Goal: Task Accomplishment & Management: Complete application form

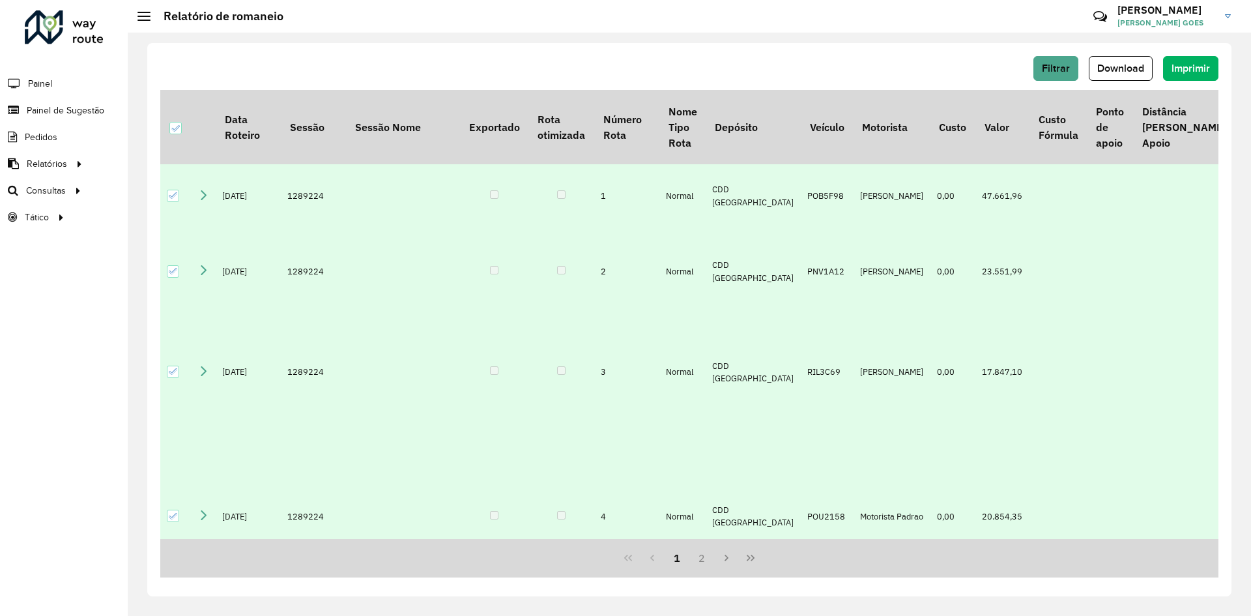
scroll to position [897, 1]
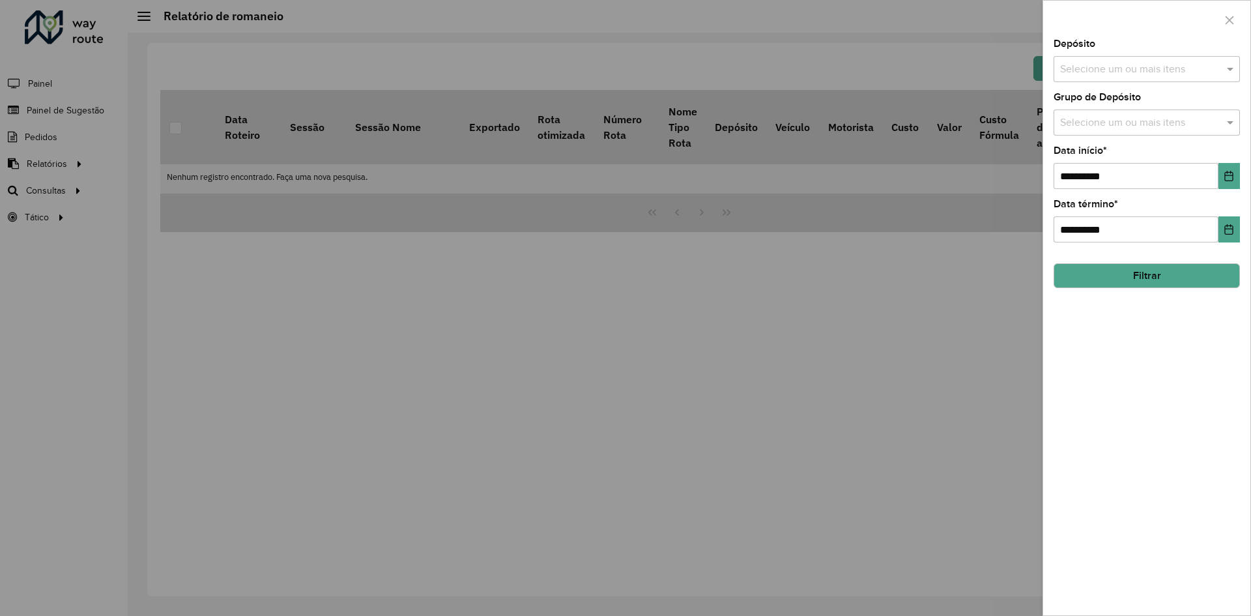
click at [172, 328] on div at bounding box center [625, 308] width 1251 height 616
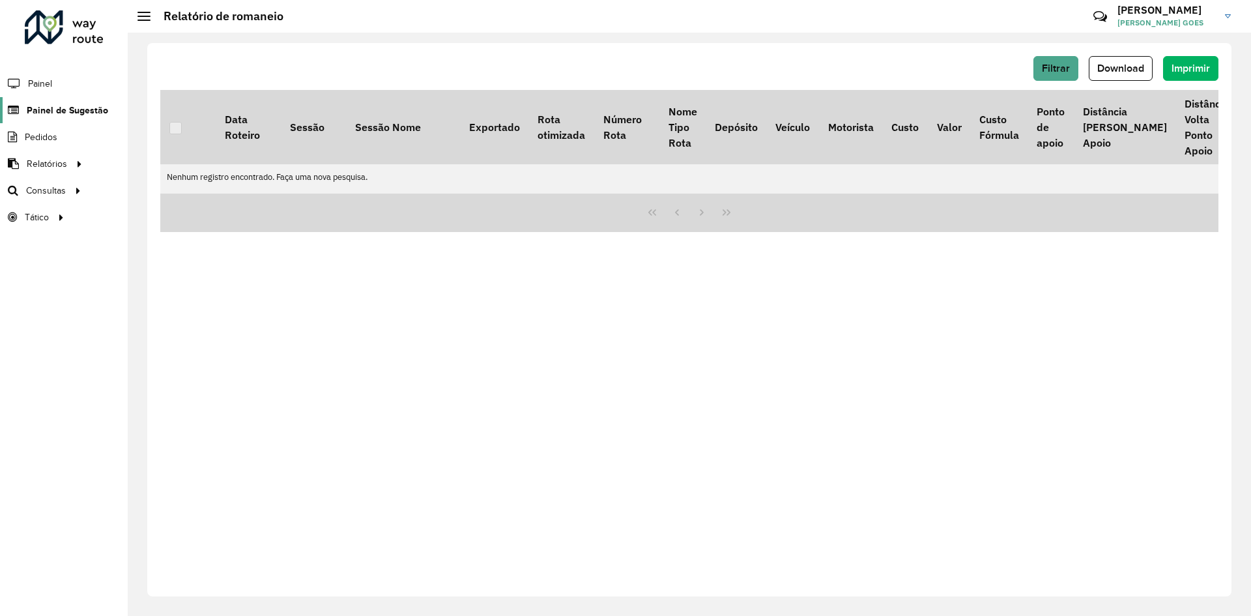
click at [79, 119] on link "Painel de Sugestão" at bounding box center [54, 110] width 108 height 26
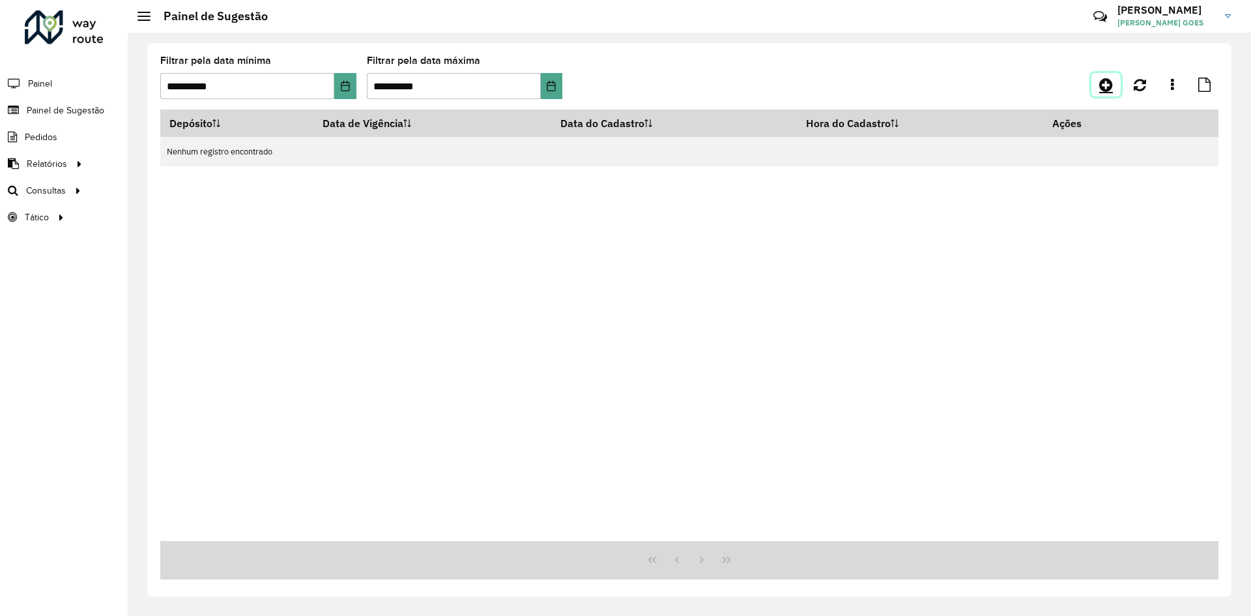
click at [1109, 86] on icon at bounding box center [1107, 85] width 14 height 16
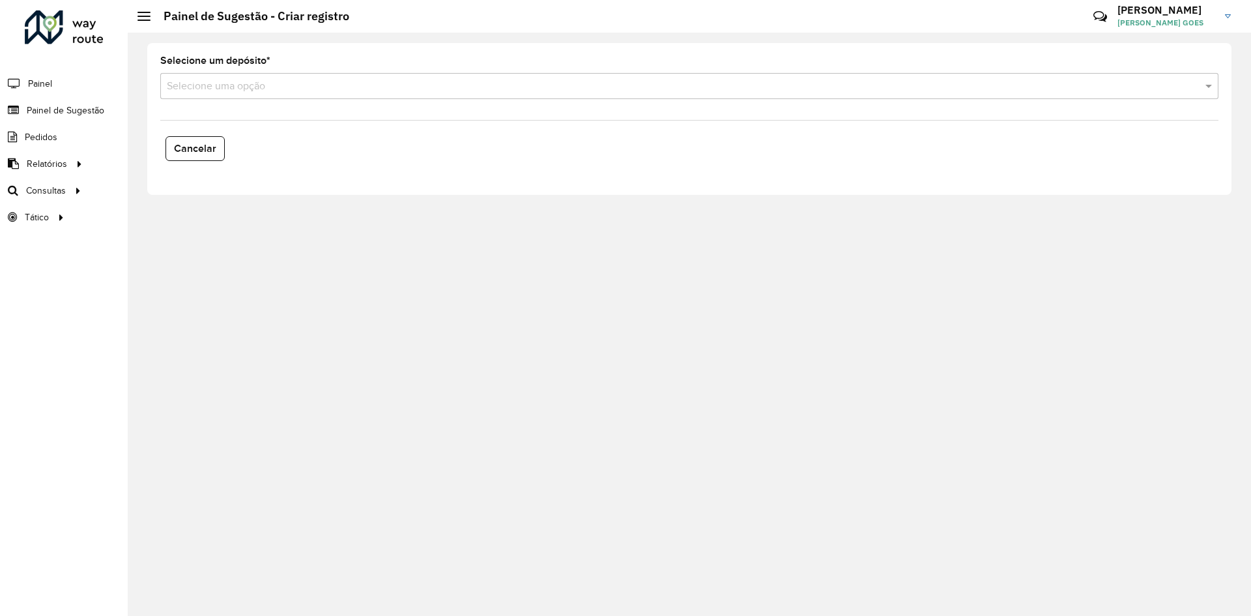
click at [288, 75] on div "Selecione uma opção" at bounding box center [689, 86] width 1058 height 26
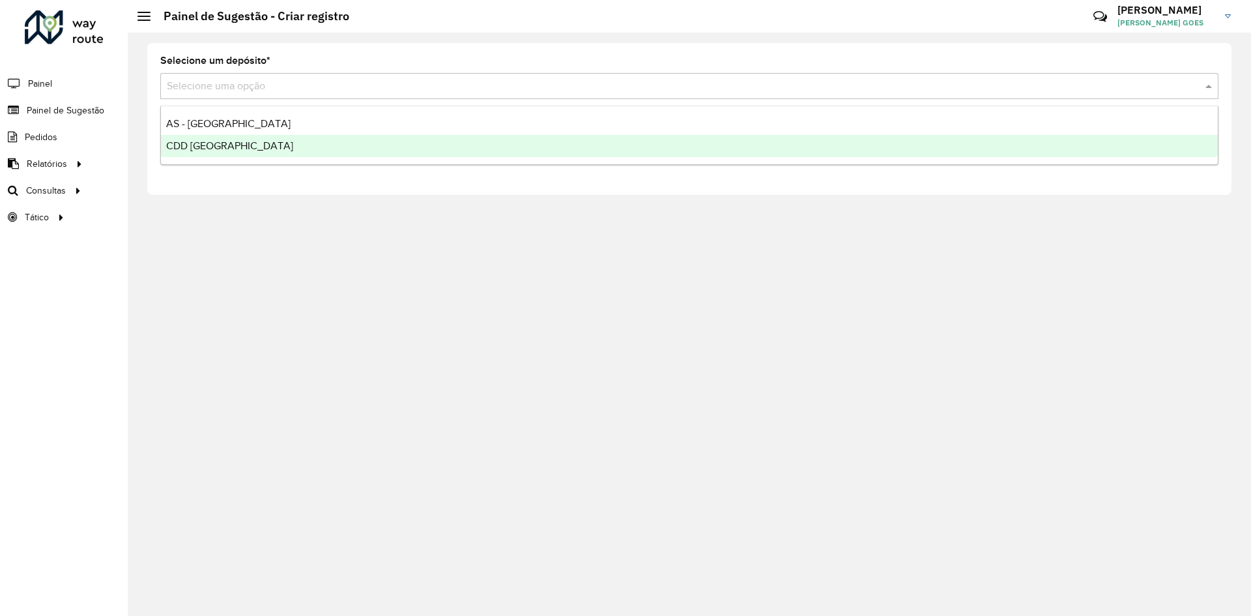
click at [242, 145] on div "CDD [GEOGRAPHIC_DATA]" at bounding box center [689, 146] width 1057 height 22
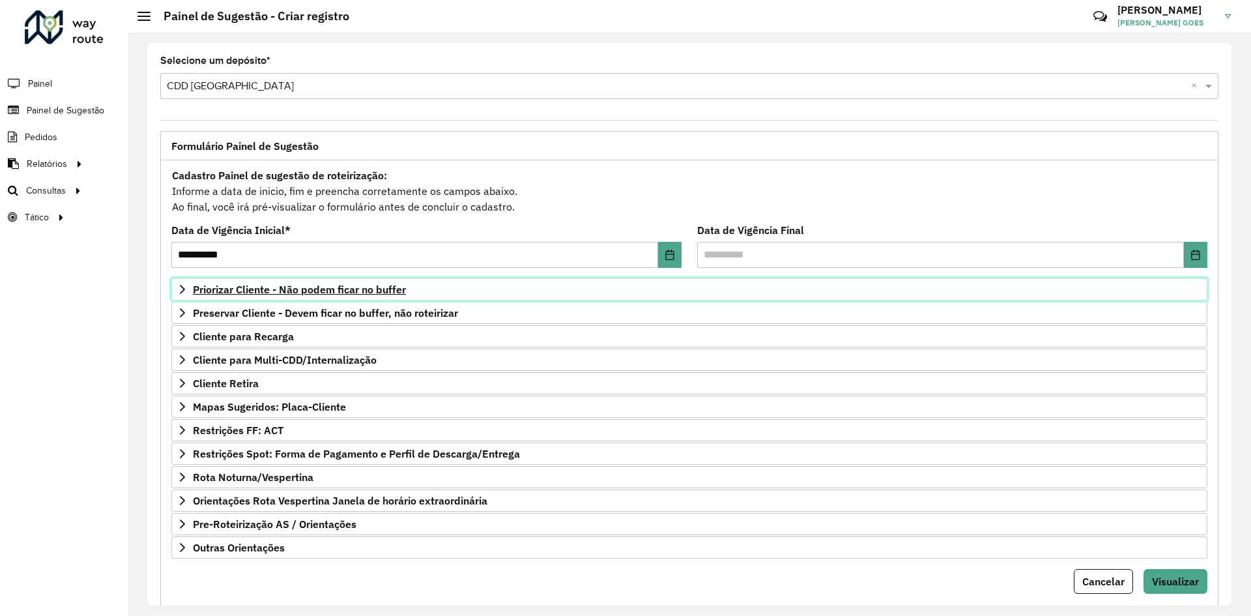
click at [308, 289] on span "Priorizar Cliente - Não podem ficar no buffer" at bounding box center [299, 289] width 213 height 10
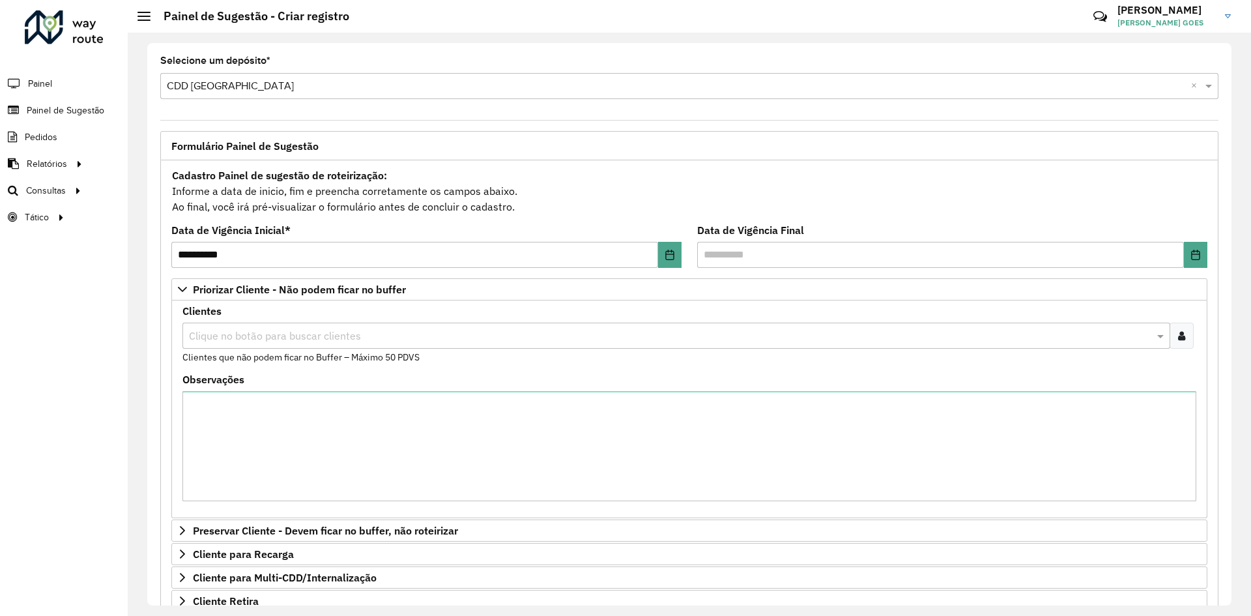
click at [315, 341] on input "text" at bounding box center [670, 336] width 969 height 16
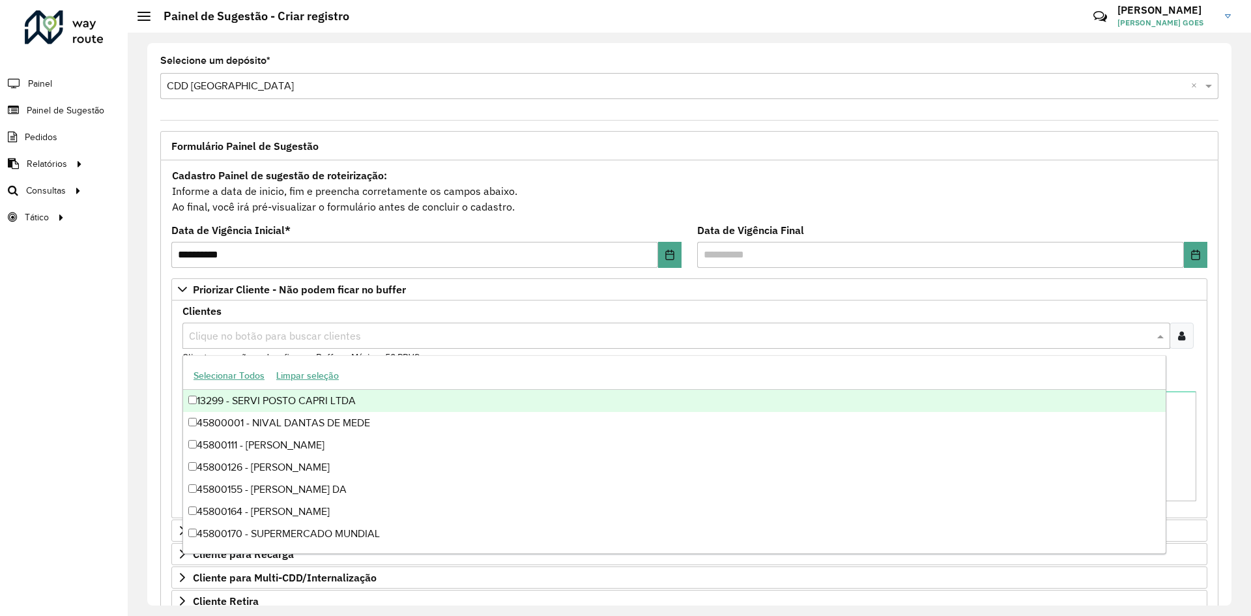
paste input "**********"
type input "**********"
click at [1182, 338] on icon at bounding box center [1181, 335] width 7 height 10
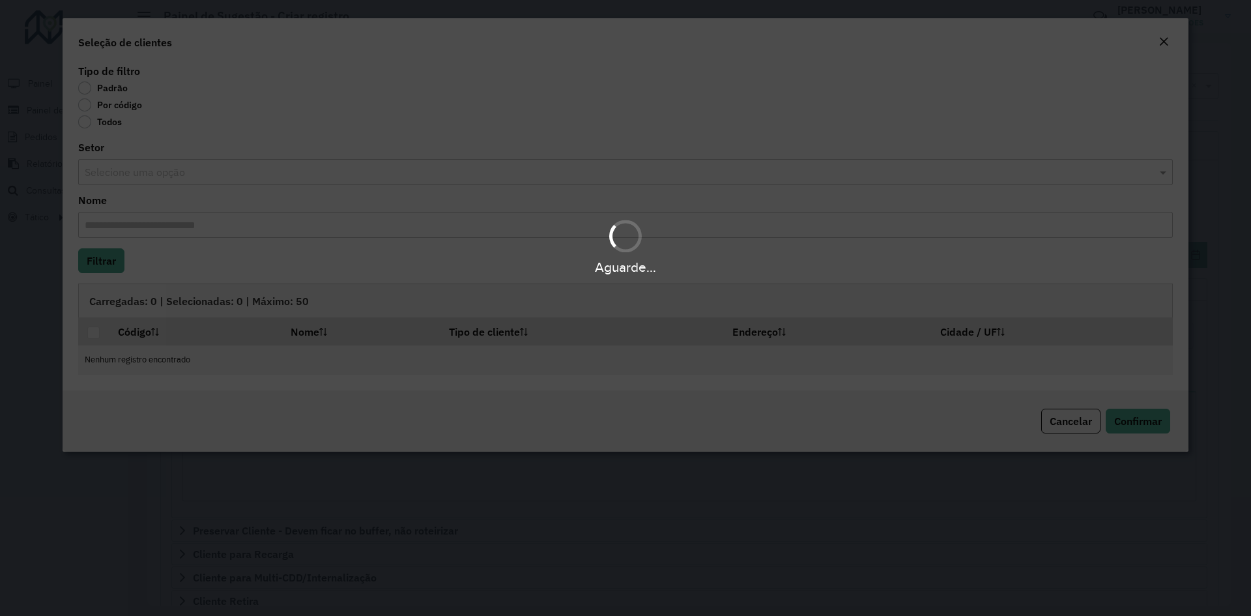
click at [83, 104] on div "Aguarde..." at bounding box center [625, 308] width 1251 height 616
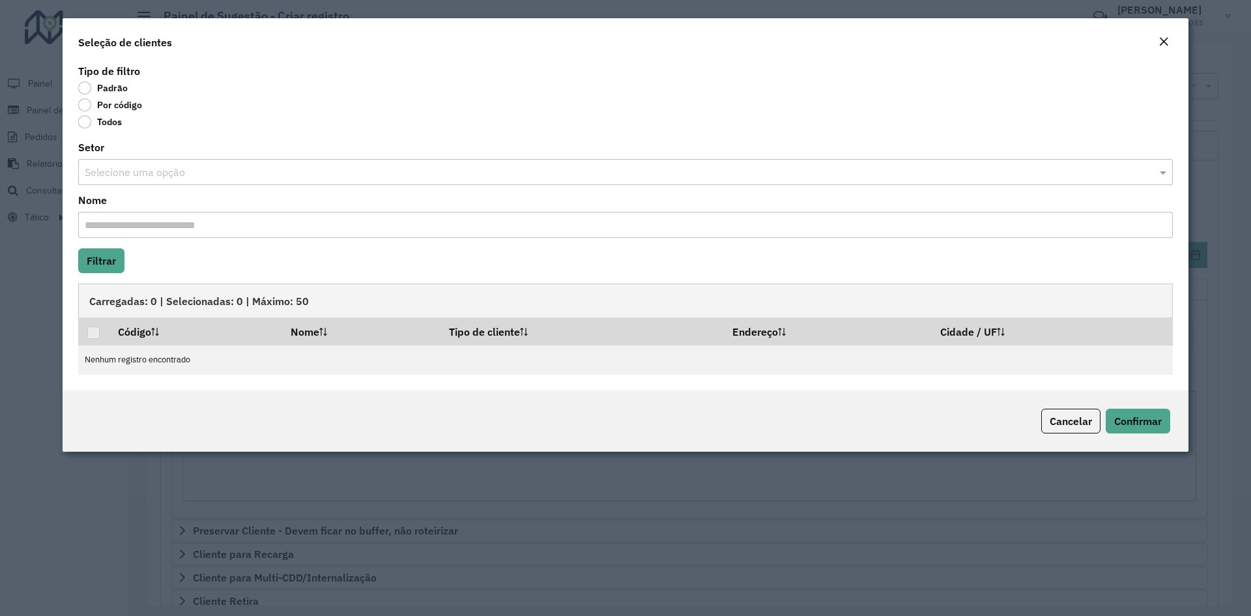
click at [86, 105] on label "Por código" at bounding box center [110, 104] width 64 height 13
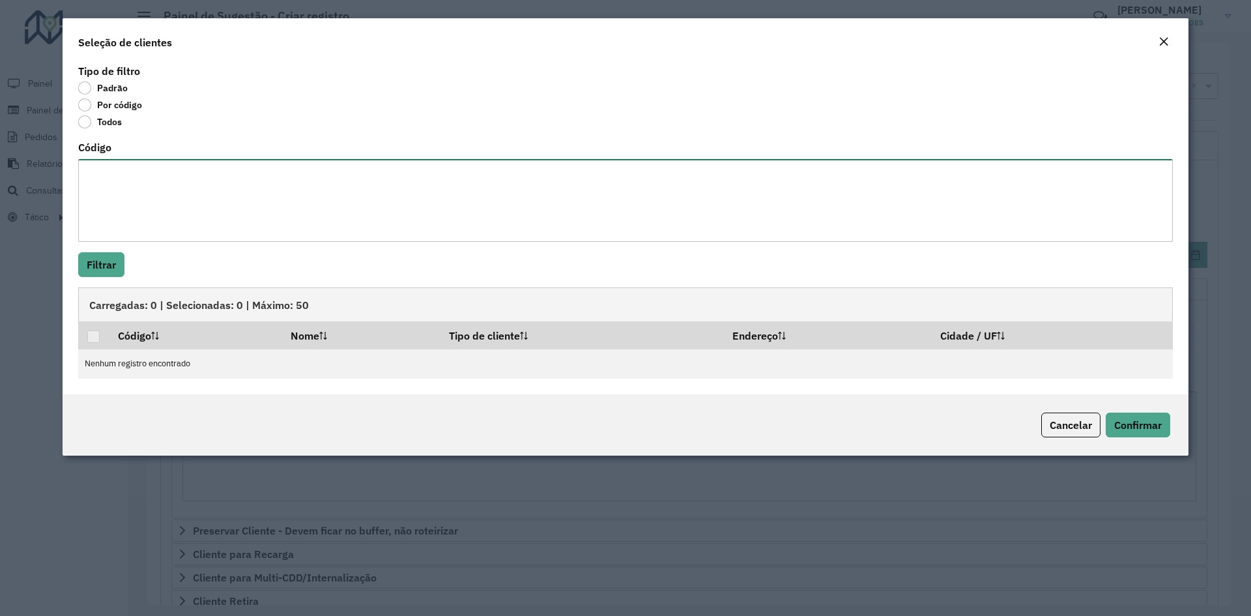
click at [159, 170] on textarea "Código" at bounding box center [625, 200] width 1095 height 83
paste textarea "***** ***** ***** ***** ***** ***** ***** ***** ***** *****"
type textarea "***** ***** ***** ***** ***** ***** ***** ***** ***** *****"
click at [102, 276] on button "Filtrar" at bounding box center [101, 264] width 46 height 25
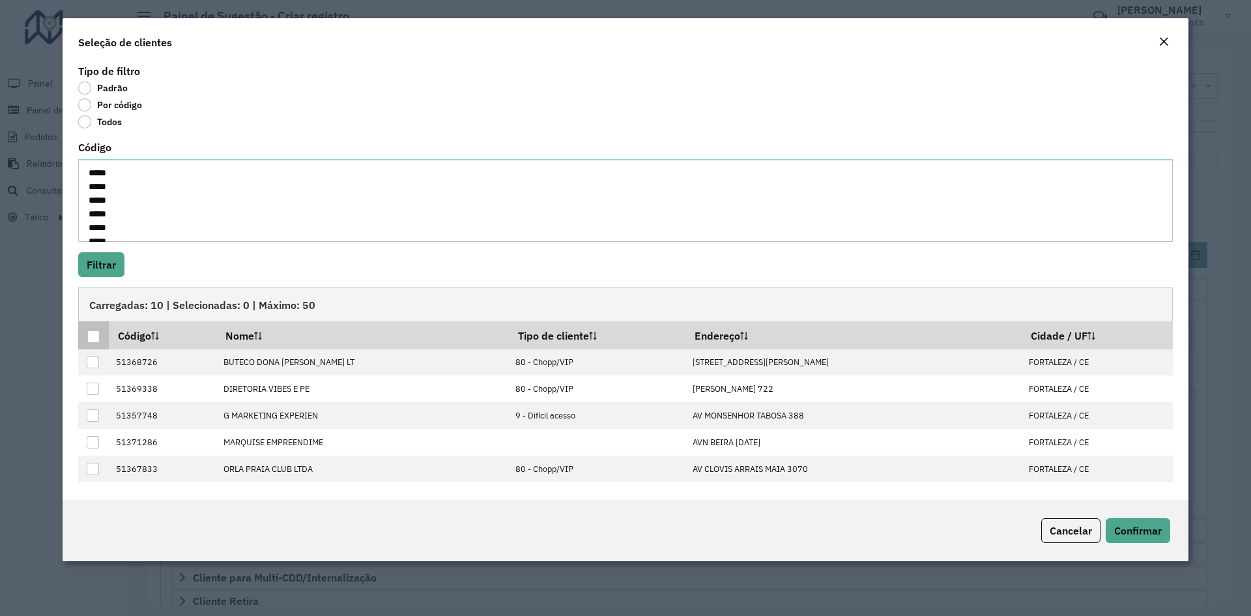
click at [98, 327] on th at bounding box center [93, 334] width 31 height 27
click at [95, 332] on div at bounding box center [93, 336] width 12 height 12
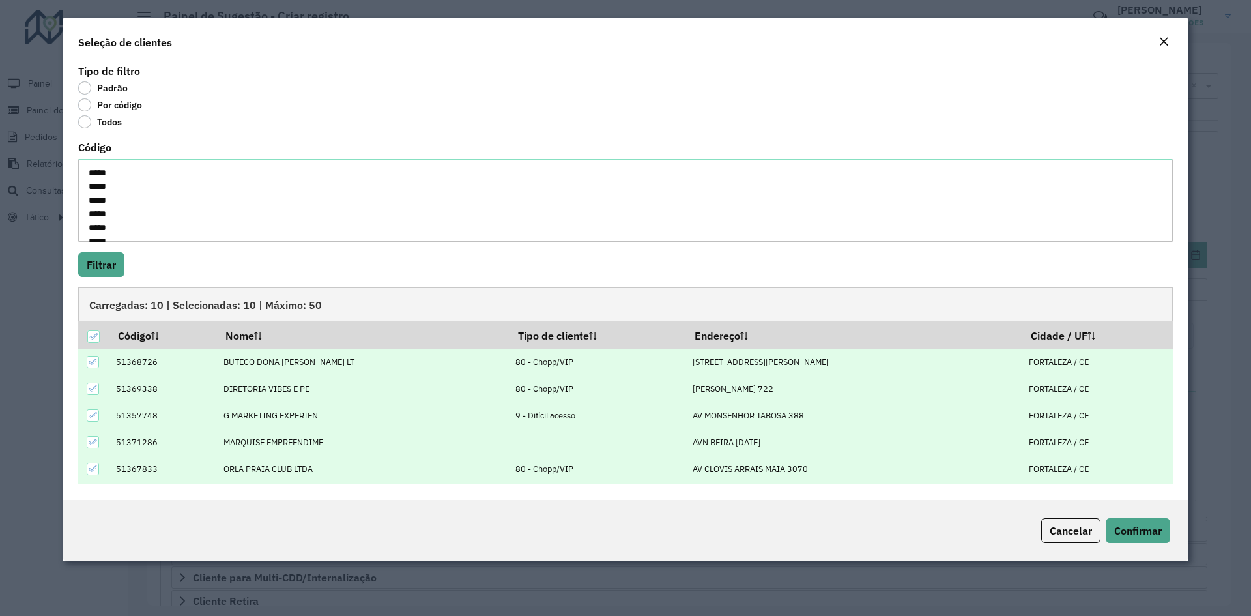
click at [340, 272] on hb-field-button "Filtrar" at bounding box center [625, 264] width 1095 height 25
click at [1160, 534] on button "Confirmar" at bounding box center [1138, 530] width 65 height 25
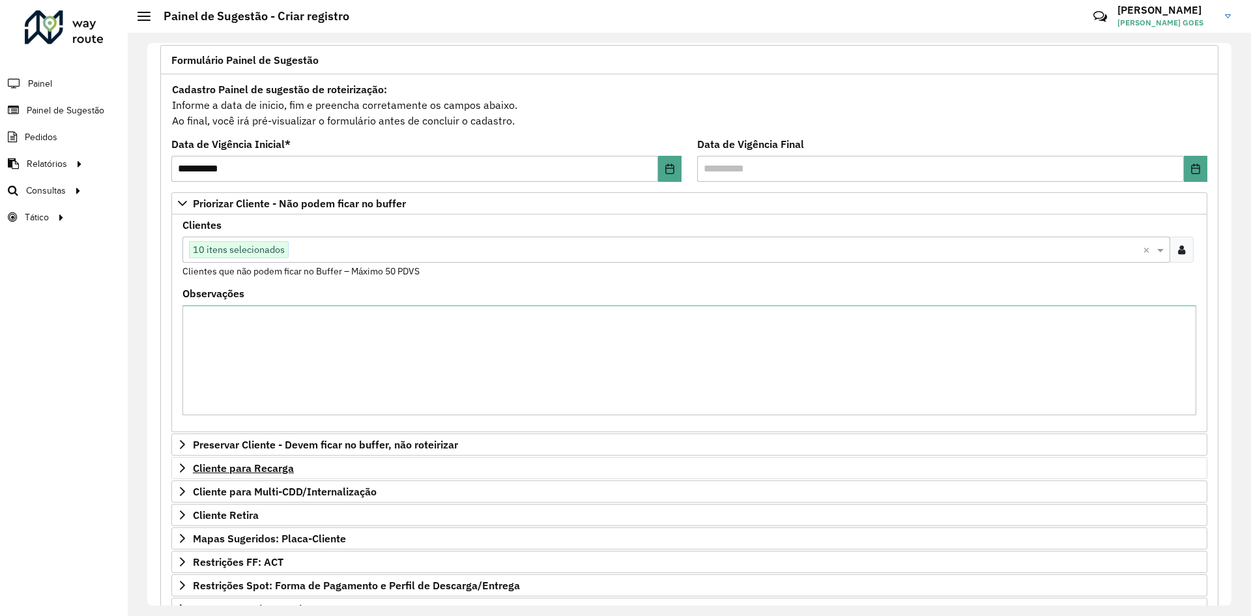
scroll to position [252, 0]
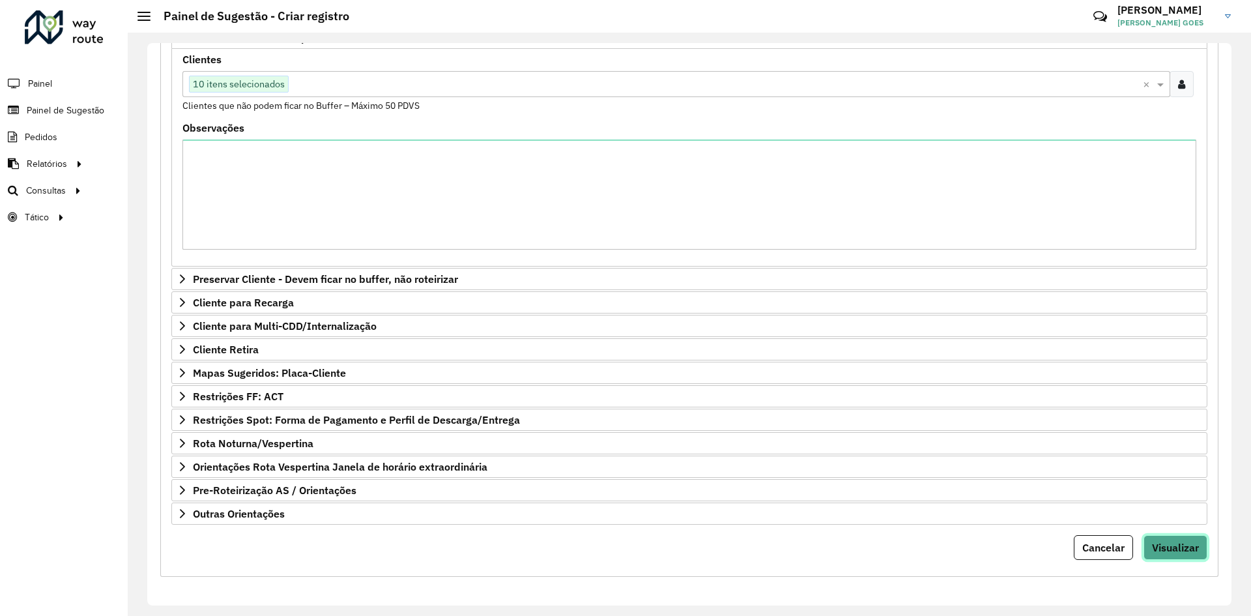
click at [1185, 546] on span "Visualizar" at bounding box center [1175, 547] width 47 height 13
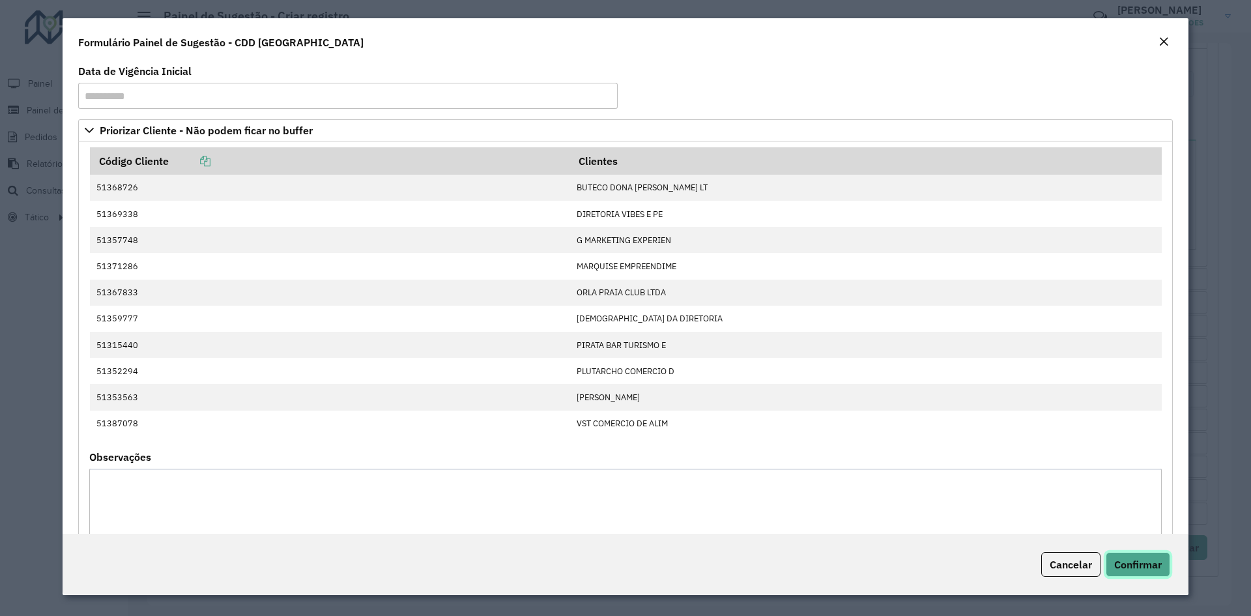
click at [1154, 566] on span "Confirmar" at bounding box center [1139, 564] width 48 height 13
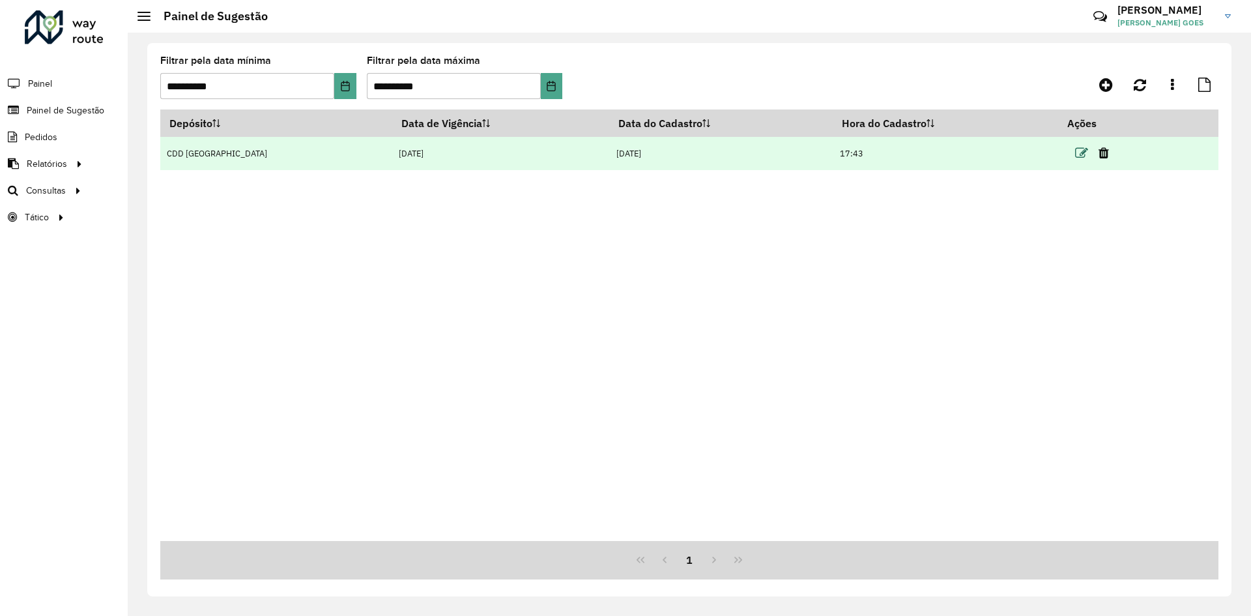
click at [1075, 148] on icon at bounding box center [1081, 153] width 13 height 13
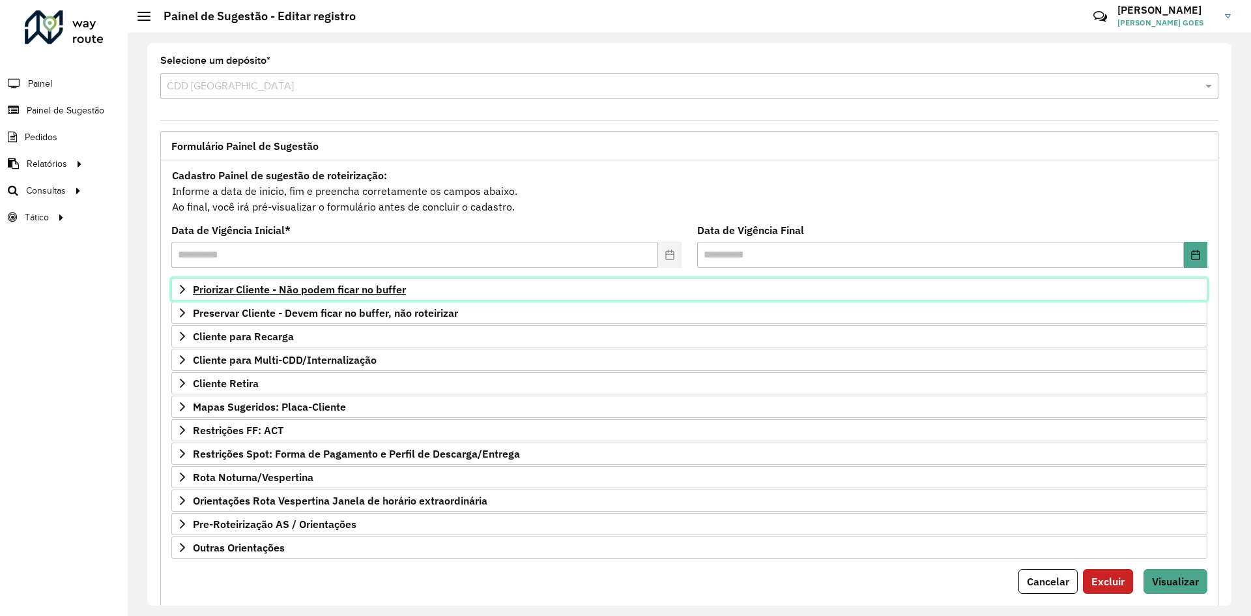
click at [368, 294] on span "Priorizar Cliente - Não podem ficar no buffer" at bounding box center [299, 289] width 213 height 10
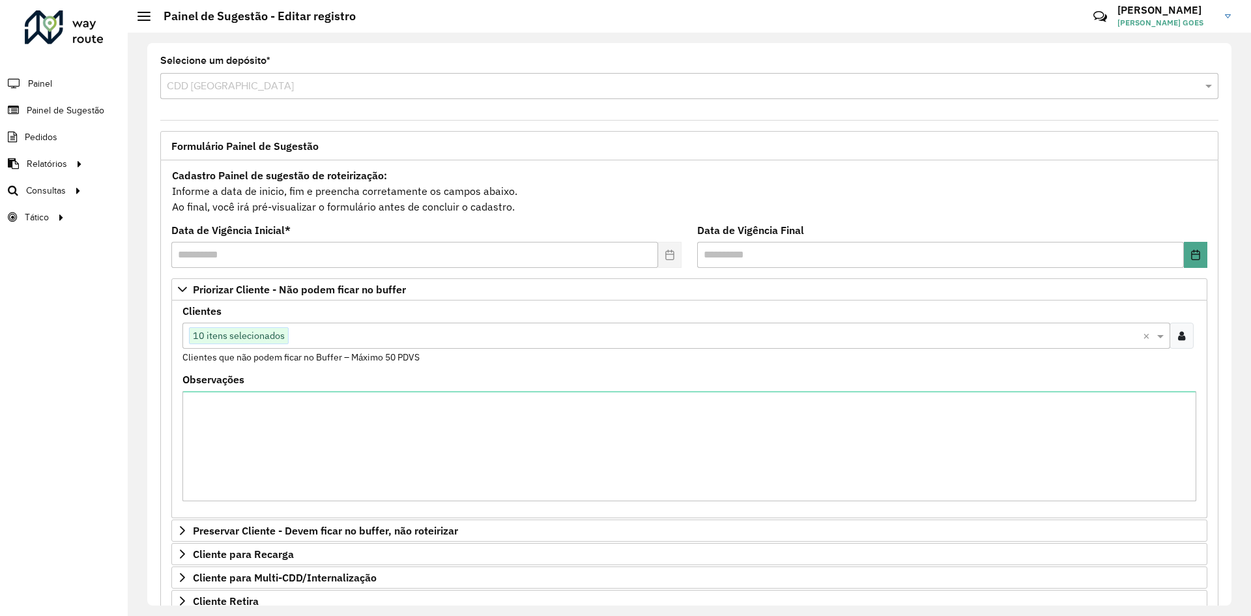
click at [1188, 332] on div "Clique no botão para buscar clientes 10 itens selecionados ×" at bounding box center [689, 336] width 1014 height 26
click at [1184, 331] on div at bounding box center [1182, 336] width 24 height 26
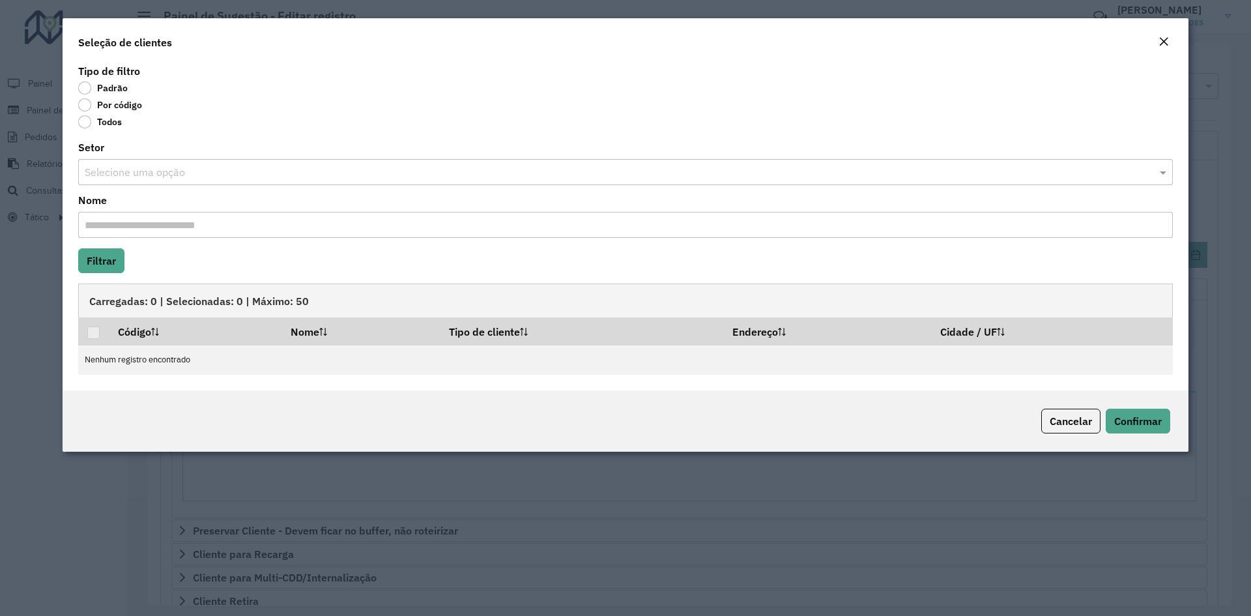
click at [116, 107] on label "Por código" at bounding box center [110, 104] width 64 height 13
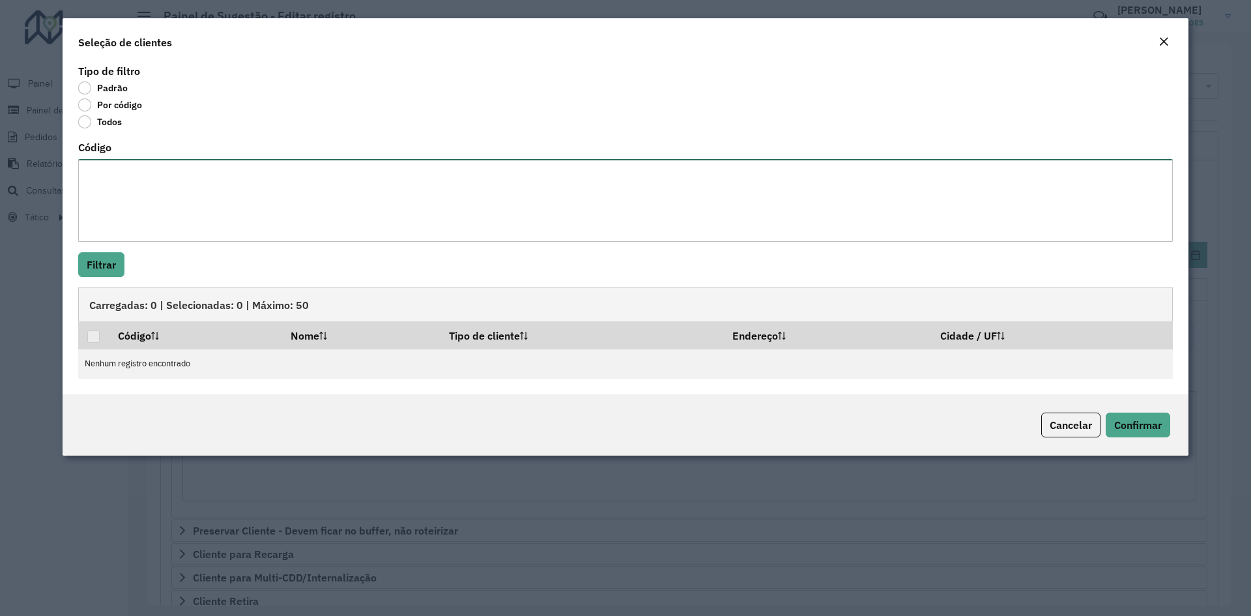
click at [133, 168] on textarea "Código" at bounding box center [625, 200] width 1095 height 83
paste textarea "*****"
type textarea "*****"
click at [123, 261] on button "Filtrar" at bounding box center [101, 264] width 46 height 25
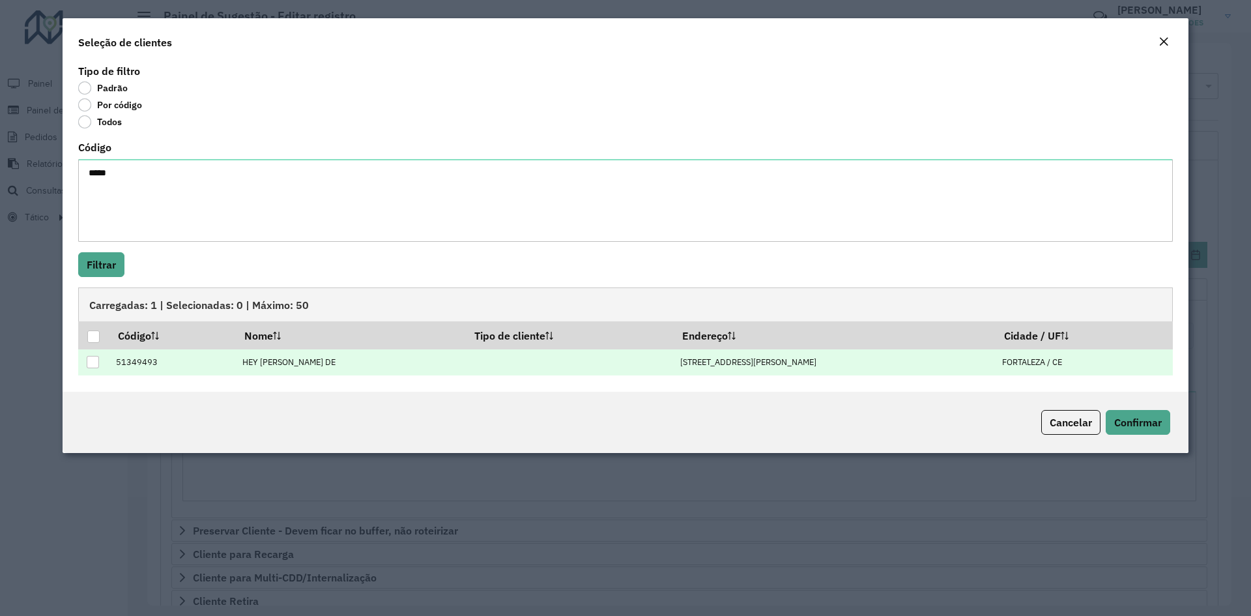
click at [95, 368] on div at bounding box center [93, 362] width 13 height 13
click at [1128, 423] on span "Confirmar" at bounding box center [1139, 422] width 48 height 13
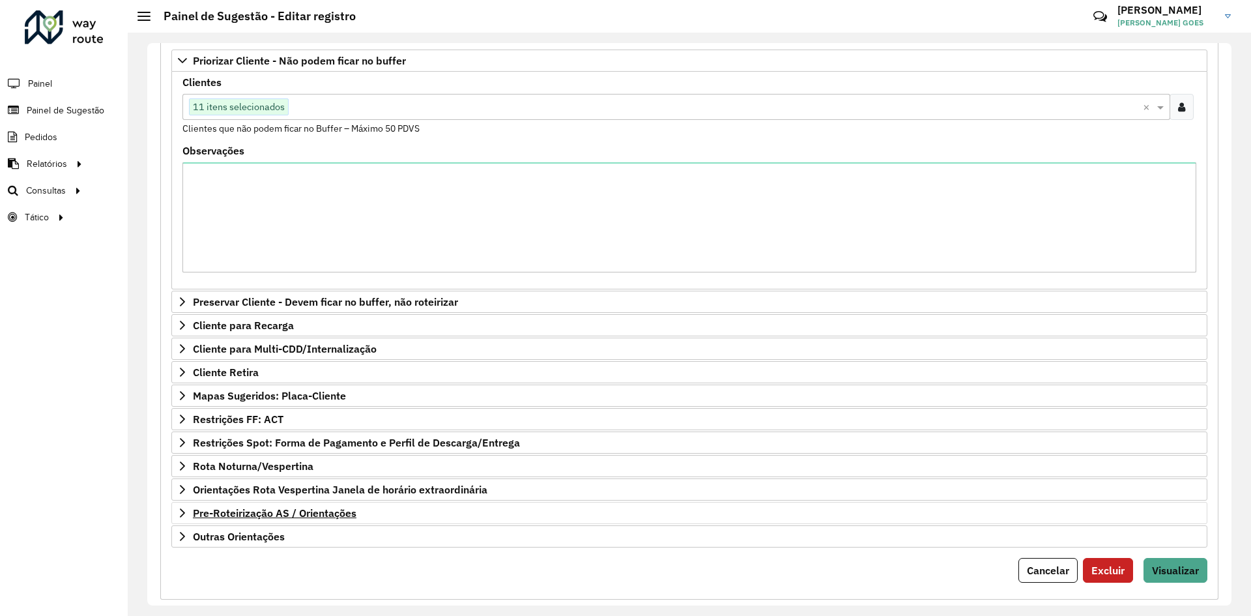
scroll to position [252, 0]
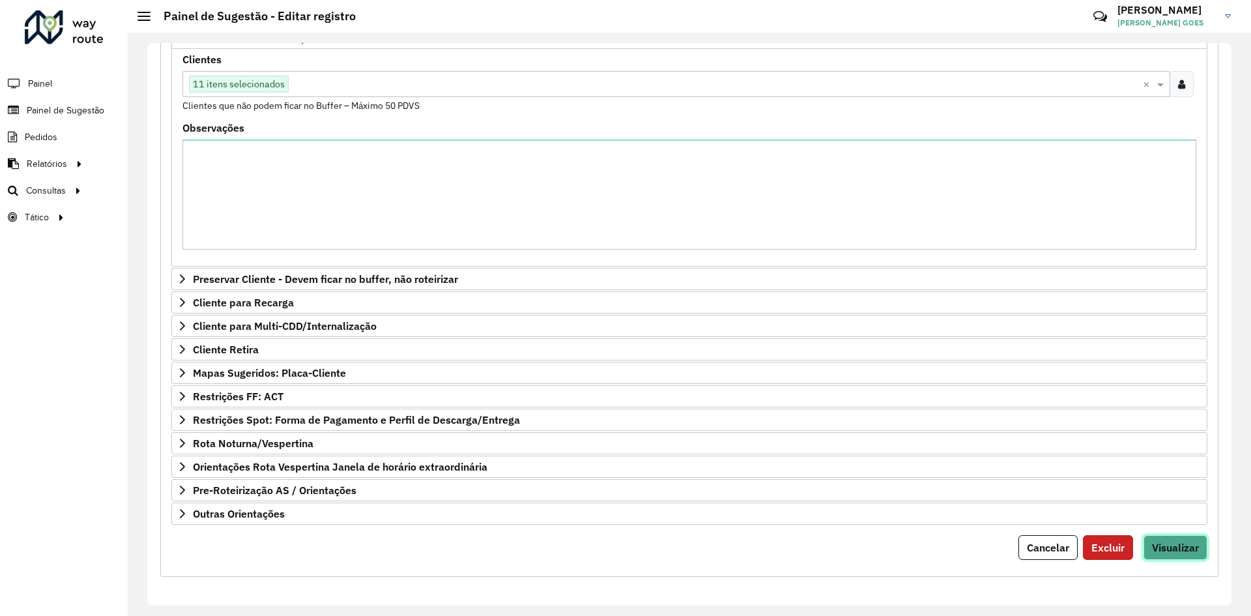
click at [1185, 547] on span "Visualizar" at bounding box center [1175, 547] width 47 height 13
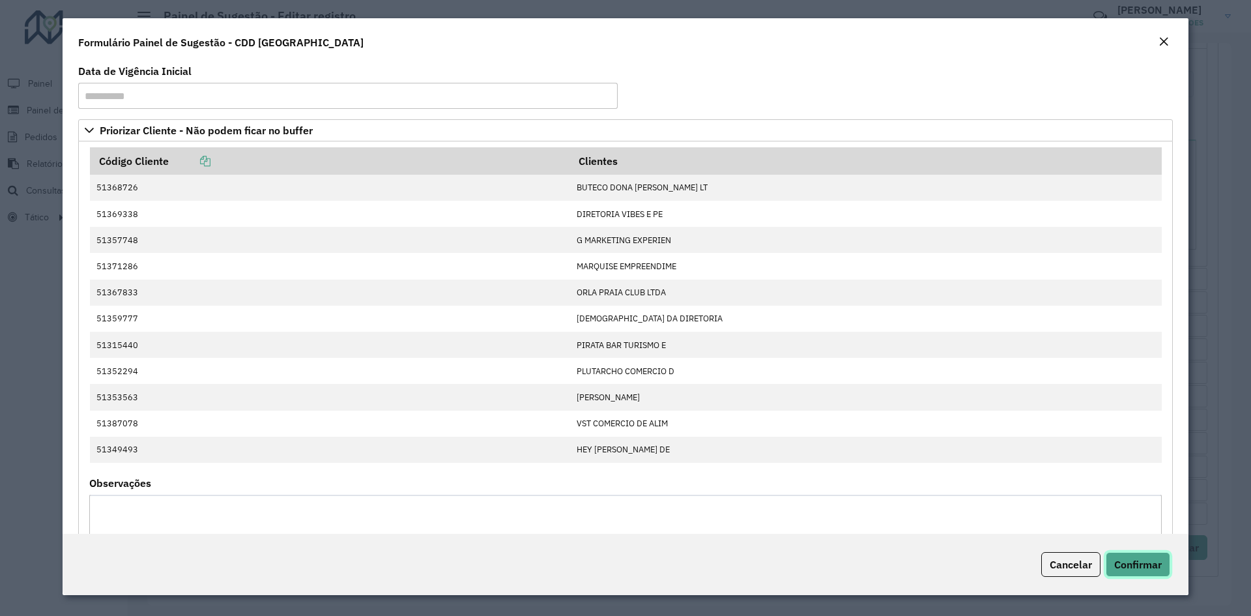
click at [1156, 557] on button "Confirmar" at bounding box center [1138, 564] width 65 height 25
